Goal: Task Accomplishment & Management: Manage account settings

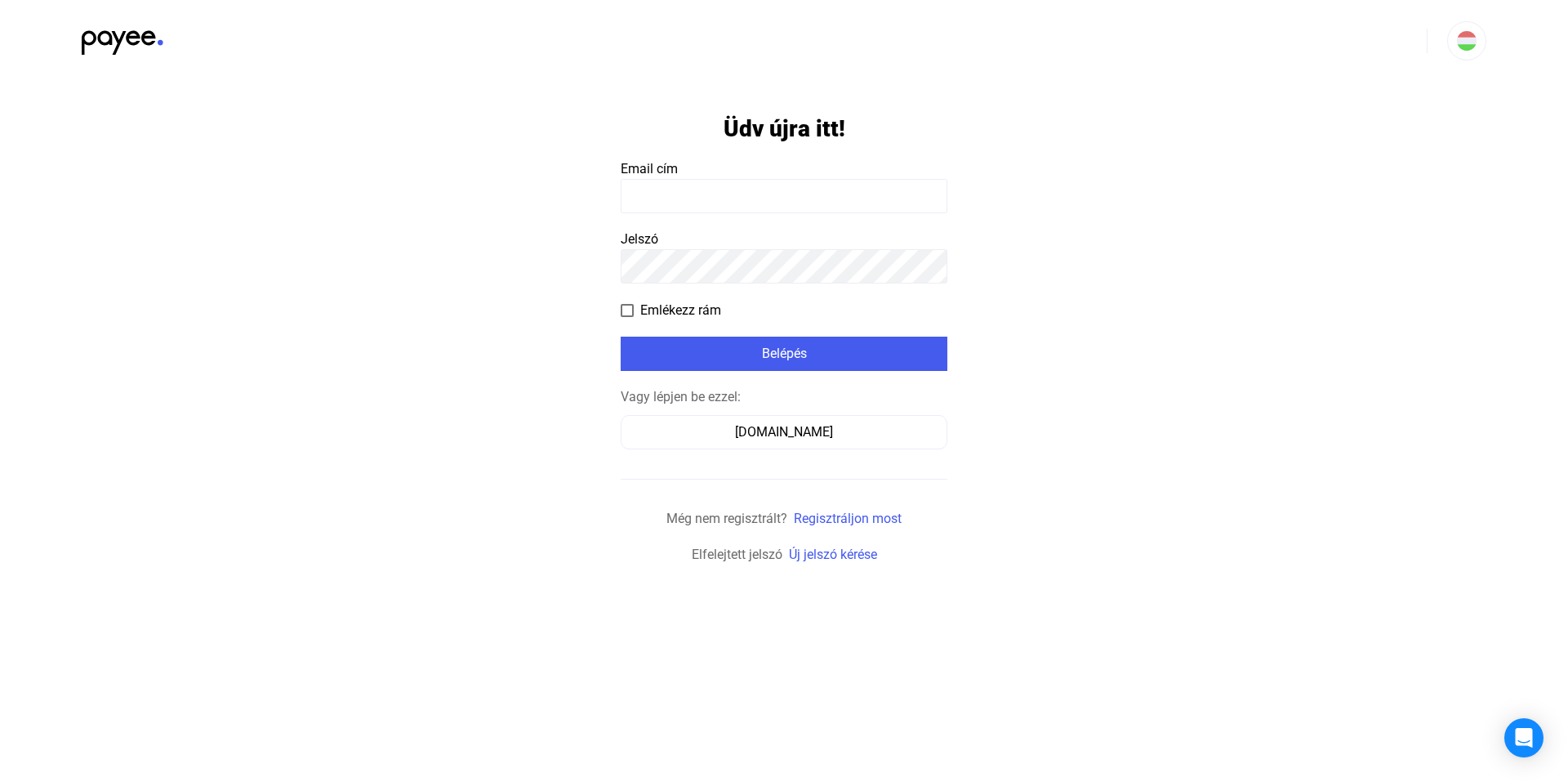
click at [659, 202] on input at bounding box center [784, 196] width 327 height 34
type input "**********"
click at [628, 313] on span at bounding box center [627, 310] width 13 height 13
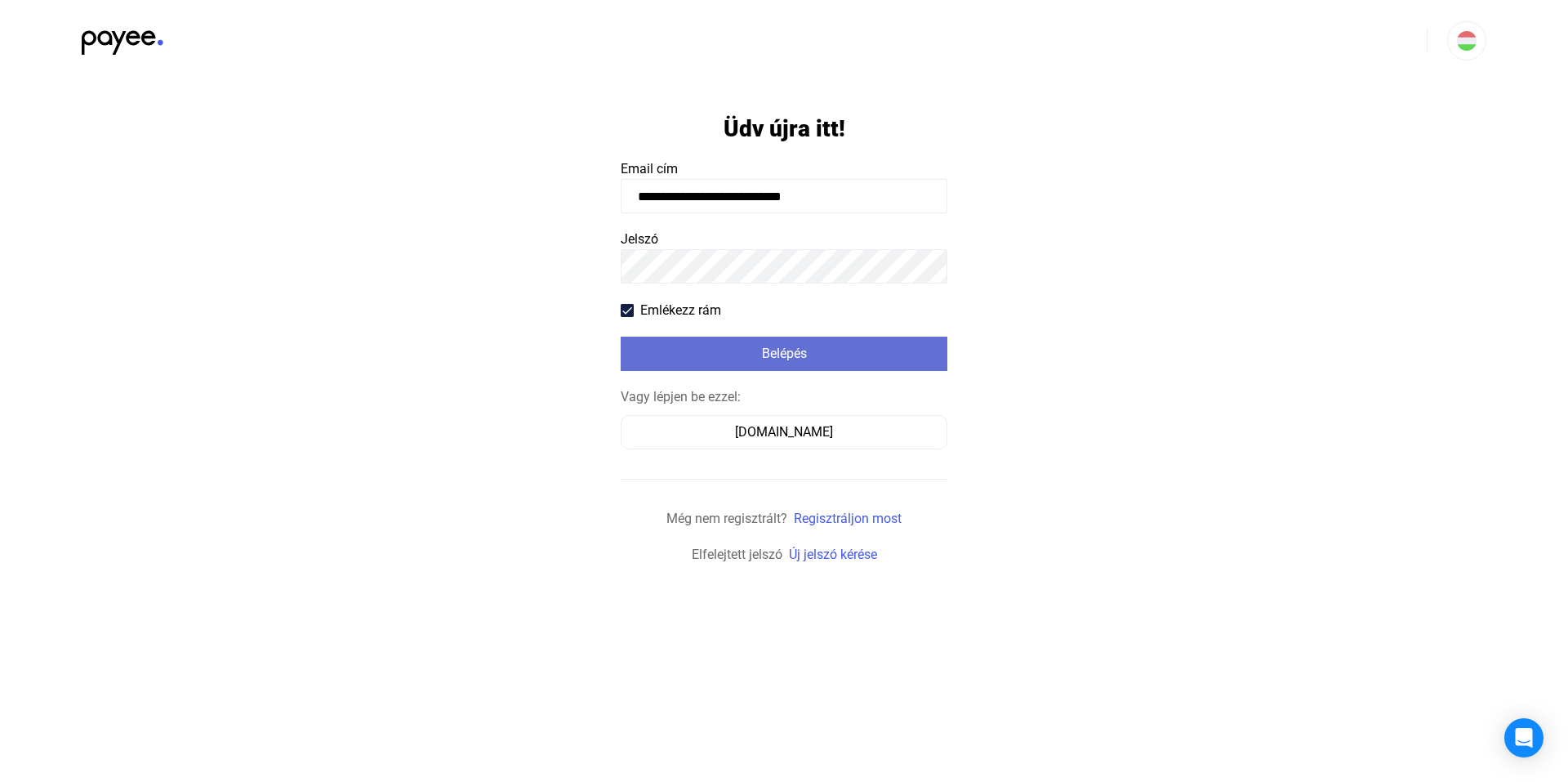
click at [798, 354] on div "Belépés" at bounding box center [784, 353] width 317 height 20
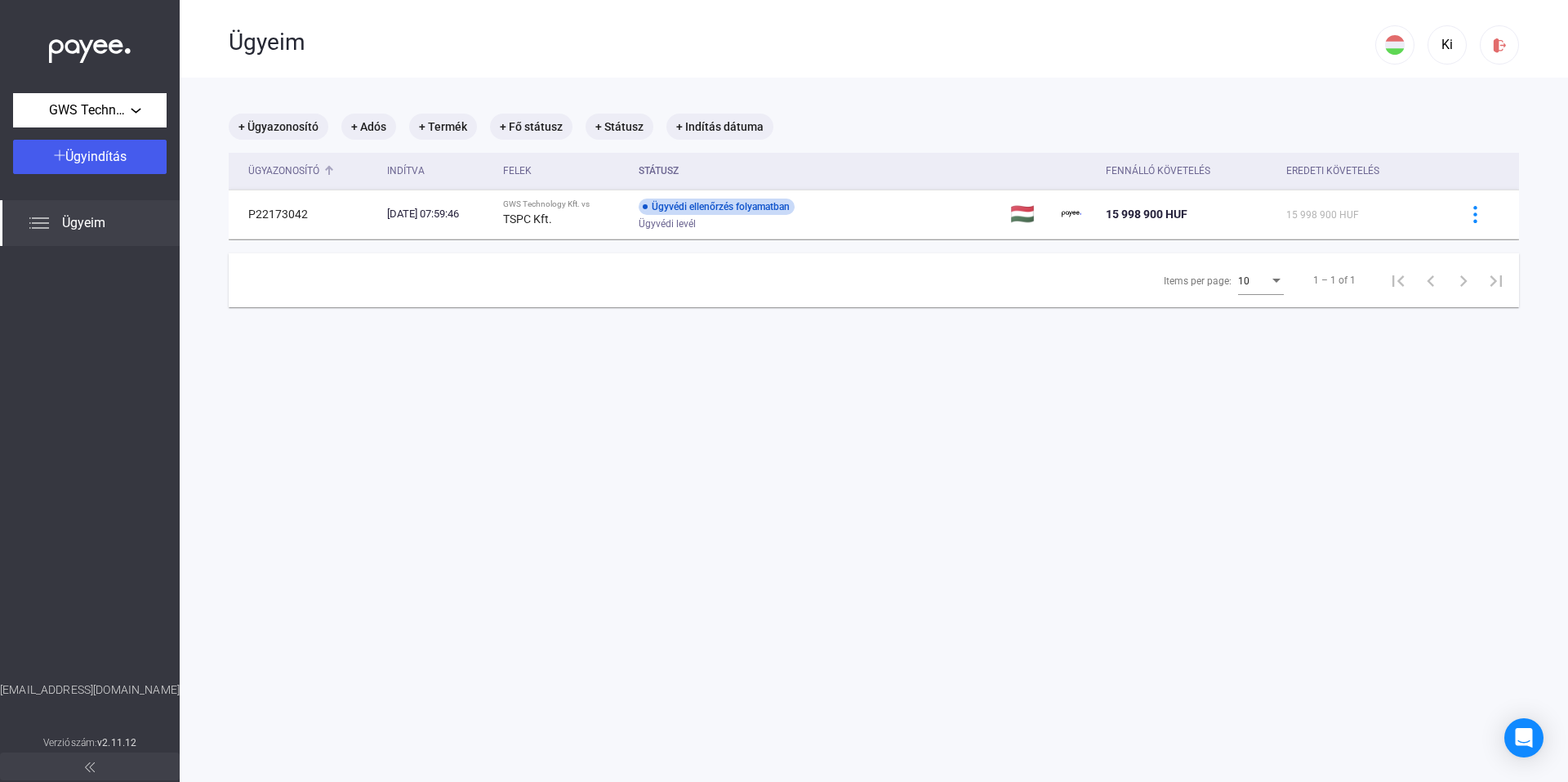
click at [275, 173] on div "Ügyazonosító" at bounding box center [284, 171] width 71 height 20
click at [531, 167] on div "Felek" at bounding box center [518, 171] width 29 height 20
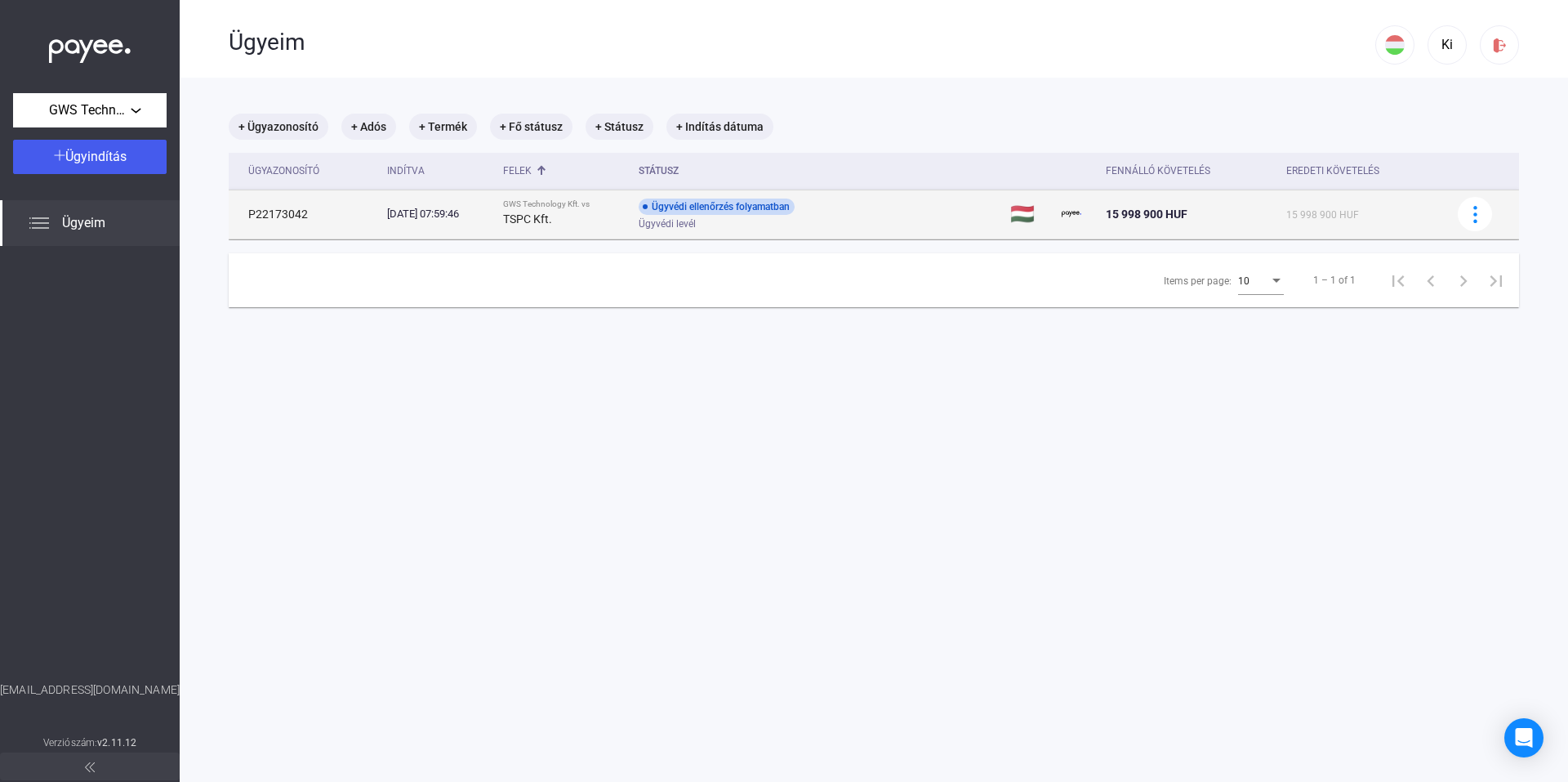
click at [1324, 213] on span "15 998 900 HUF" at bounding box center [1323, 214] width 73 height 11
